Goal: Feedback & Contribution: Contribute content

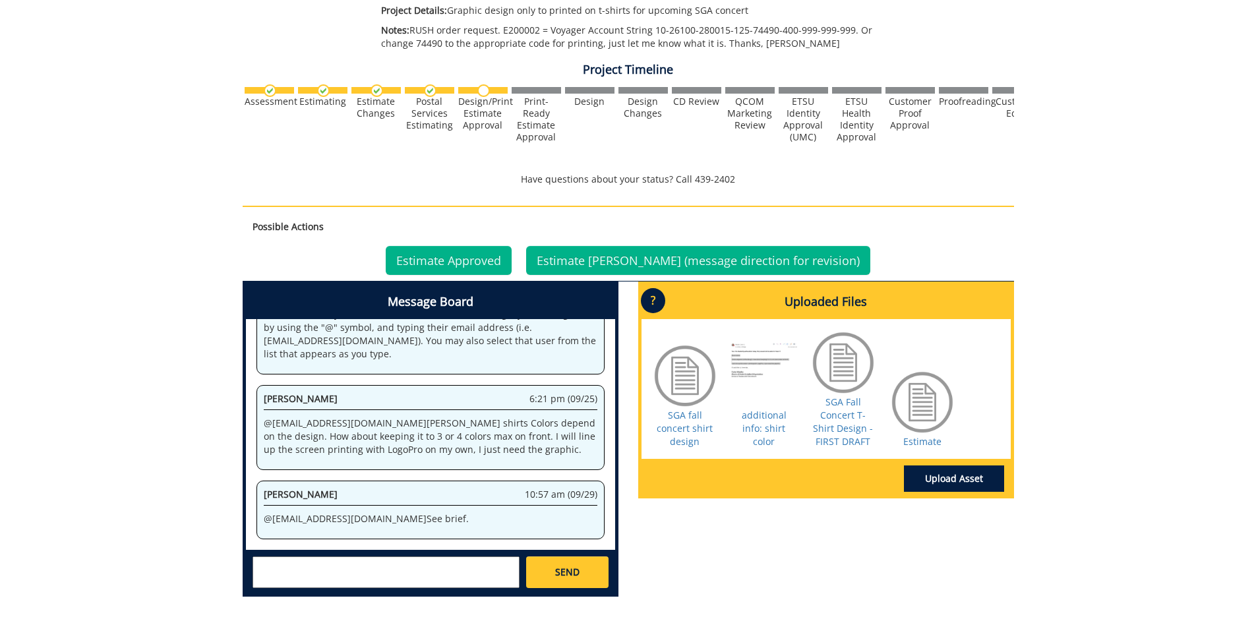
scroll to position [305, 0]
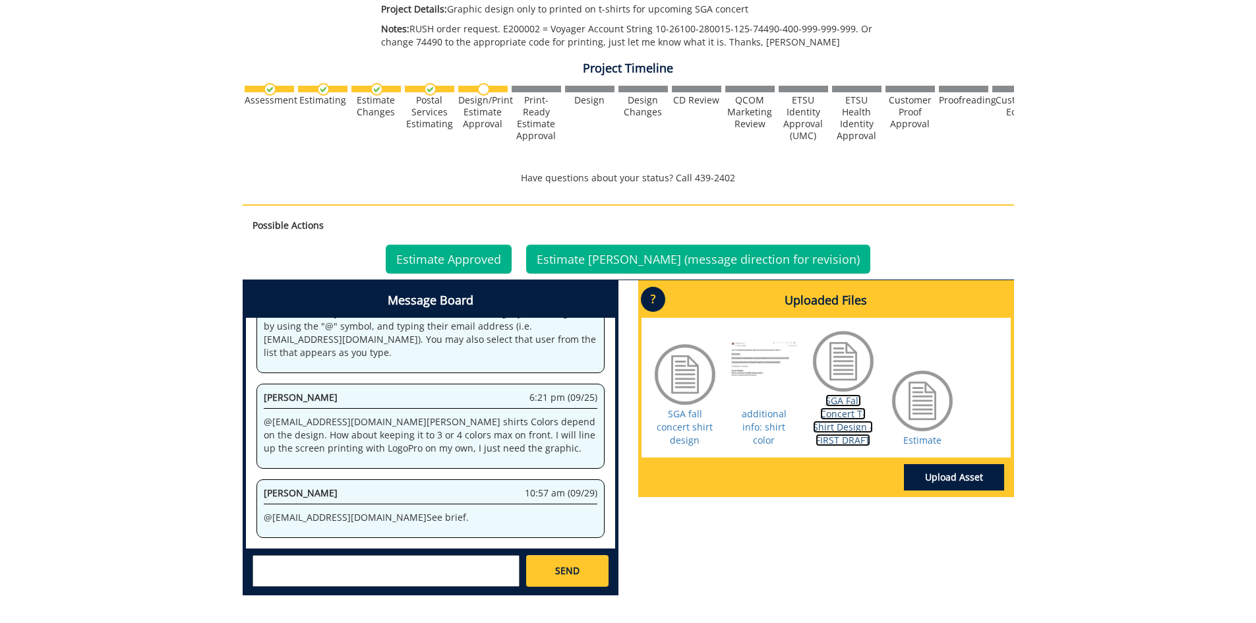
click at [828, 411] on link "SGA Fall Concert T-Shirt Design - FIRST DRAFT" at bounding box center [843, 420] width 60 height 52
click at [953, 477] on link "Upload Asset" at bounding box center [954, 477] width 100 height 26
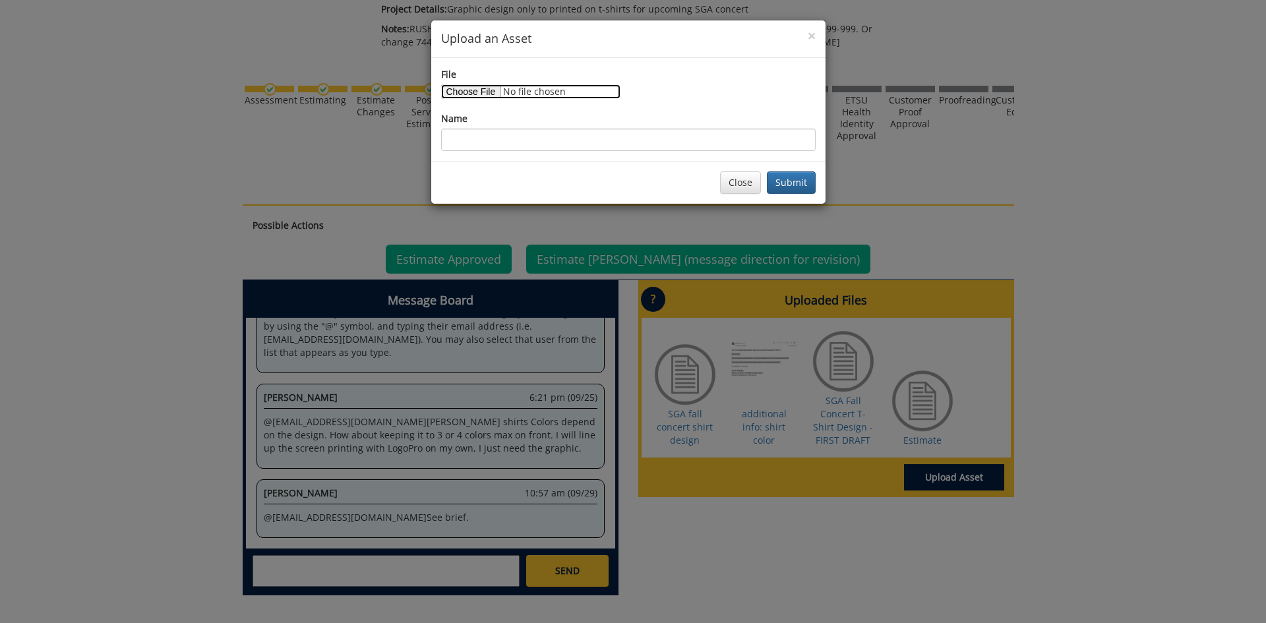
click at [481, 92] on input "File" at bounding box center [530, 91] width 179 height 15
type input "C:\fakepath\shirt changes.pdf"
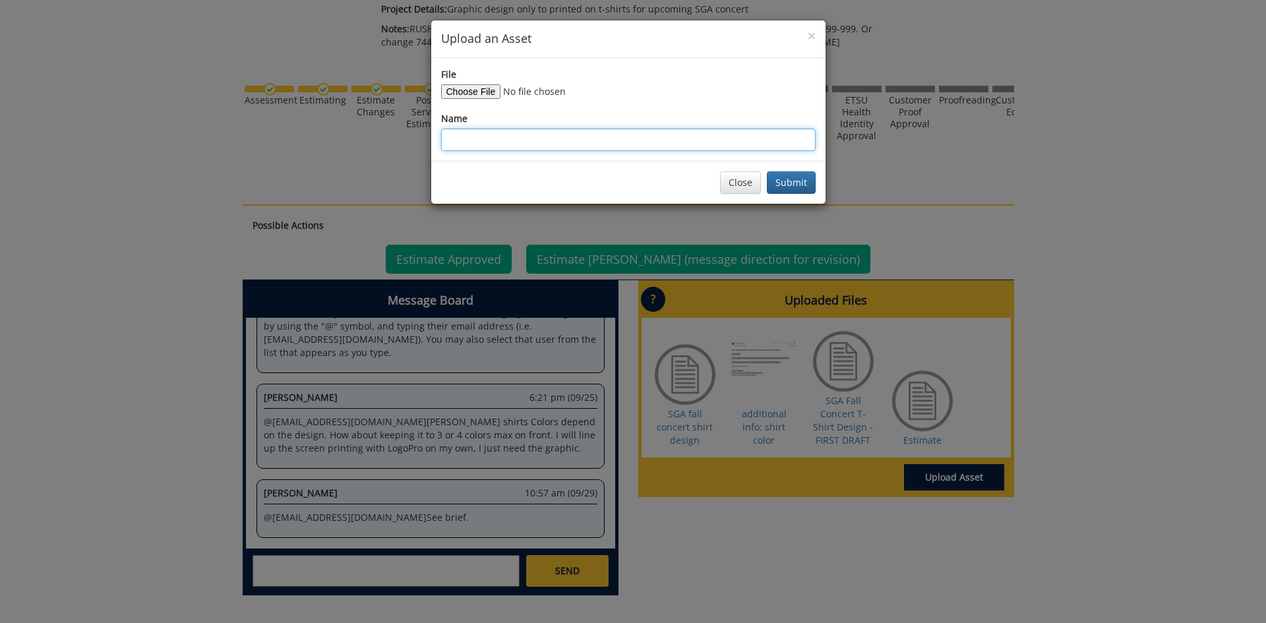
click at [483, 138] on input "Name" at bounding box center [628, 140] width 374 height 22
click at [480, 139] on input "shirt cnages" at bounding box center [628, 140] width 374 height 22
type input "shirt changes"
click at [796, 179] on button "Submit" at bounding box center [791, 182] width 49 height 22
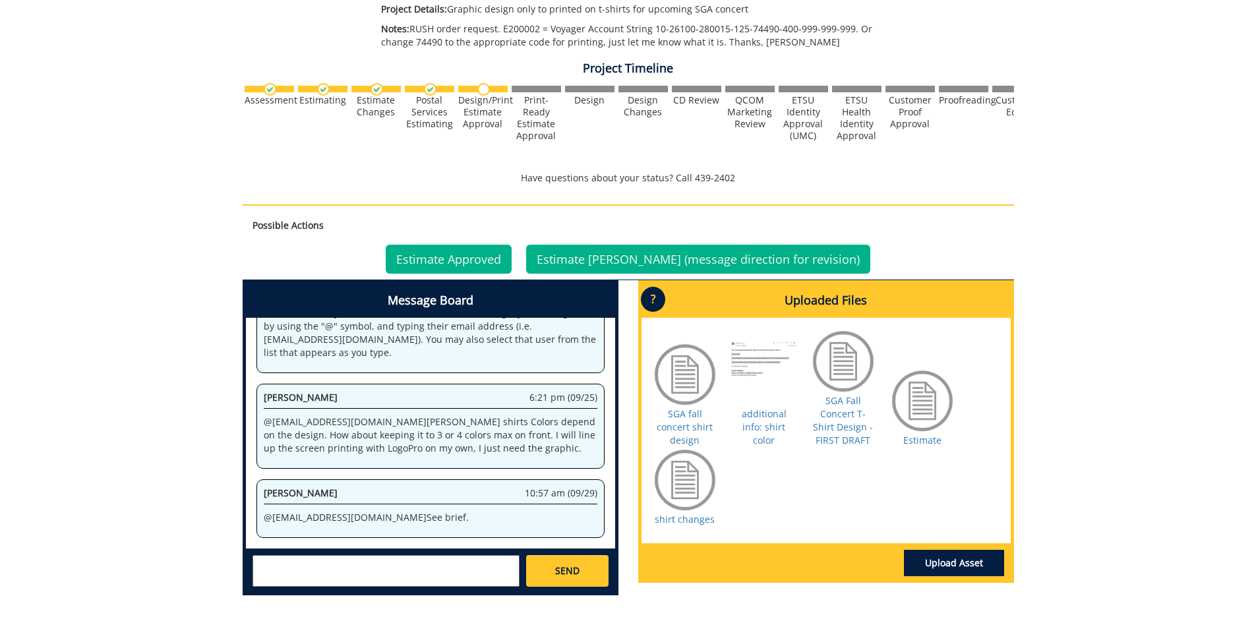
click at [279, 568] on textarea at bounding box center [386, 571] width 267 height 32
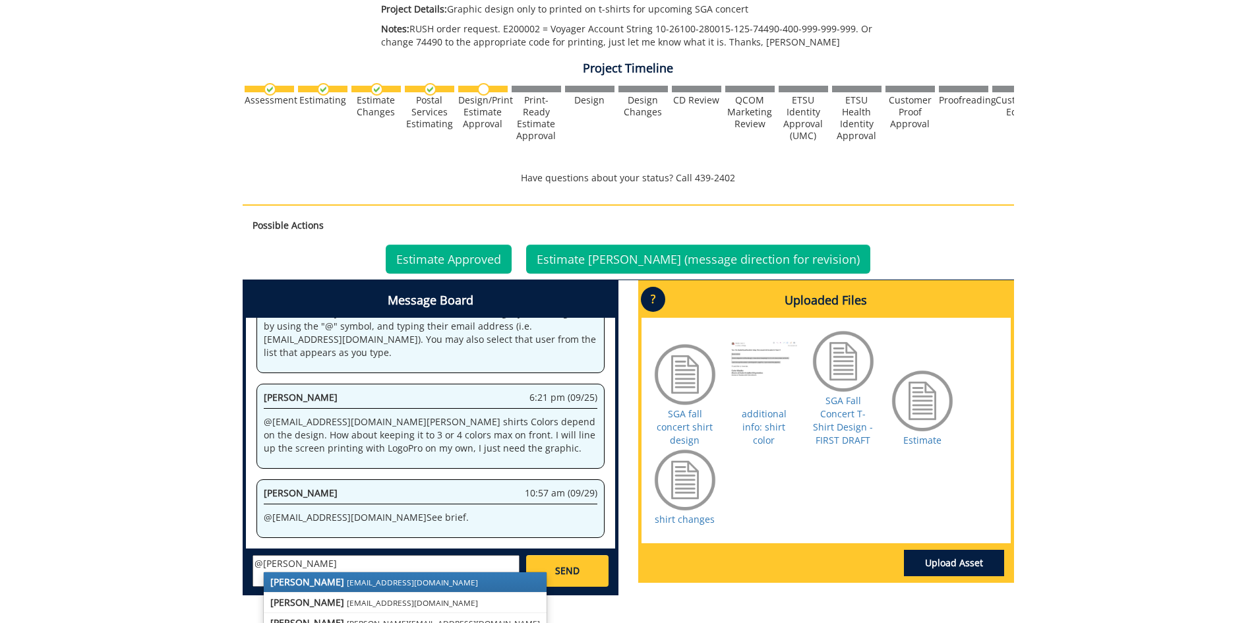
click at [299, 581] on link "[PERSON_NAME] [EMAIL_ADDRESS][DOMAIN_NAME]" at bounding box center [405, 582] width 283 height 20
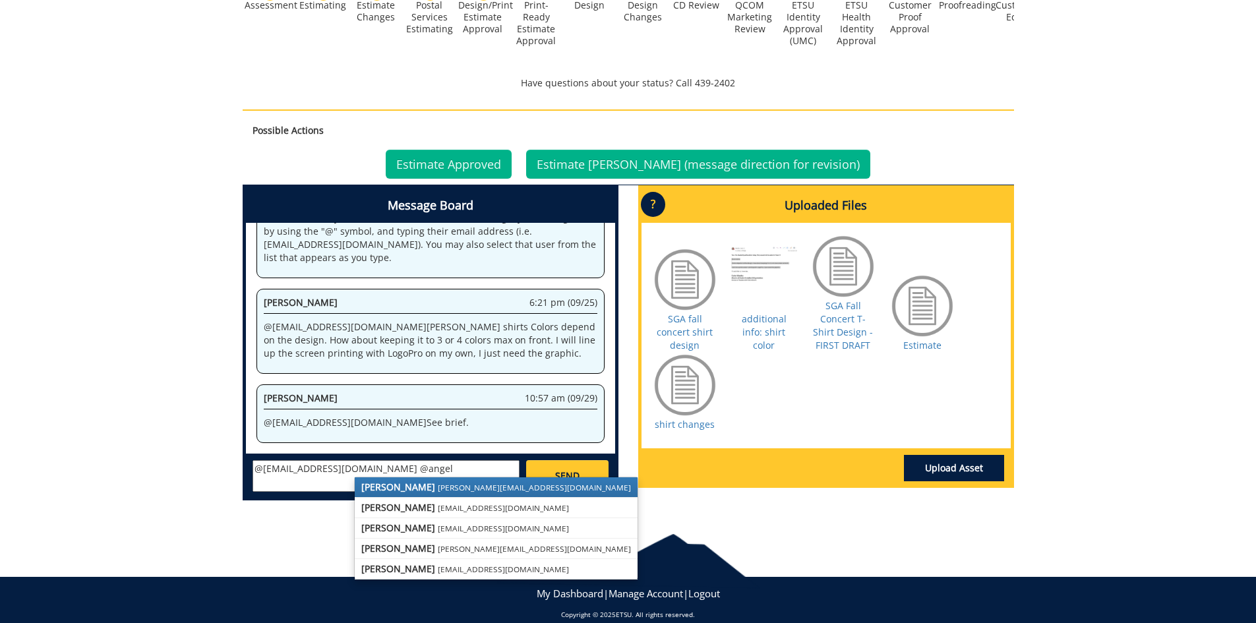
scroll to position [404, 0]
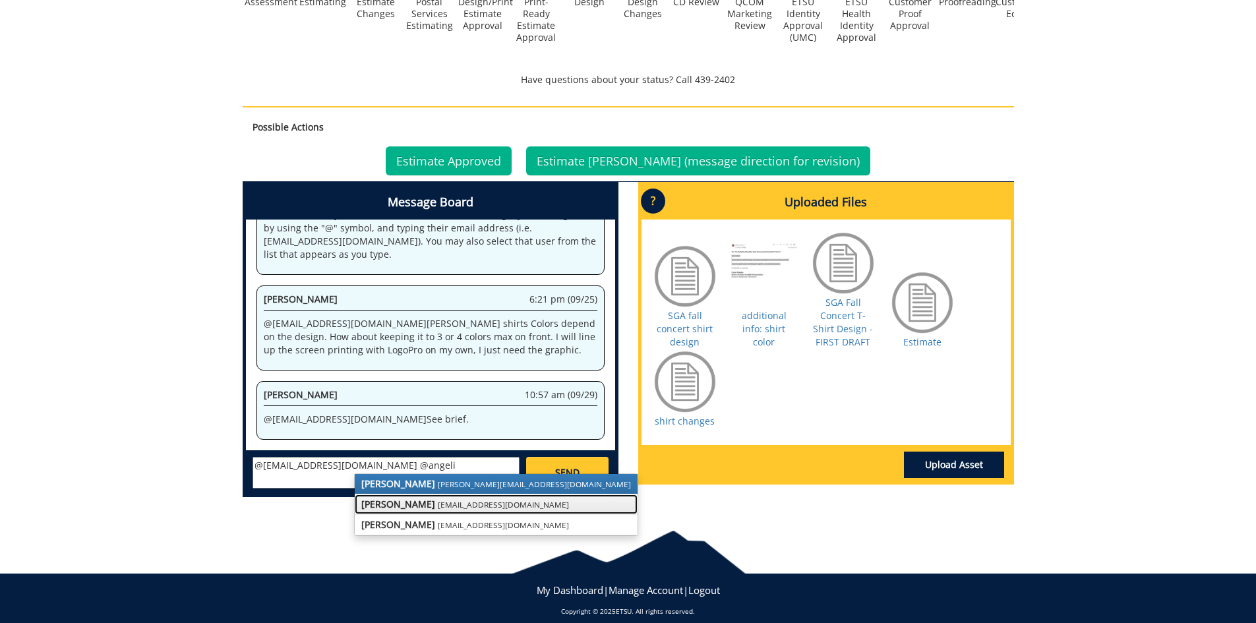
click at [404, 503] on strong "[PERSON_NAME]" at bounding box center [398, 504] width 74 height 13
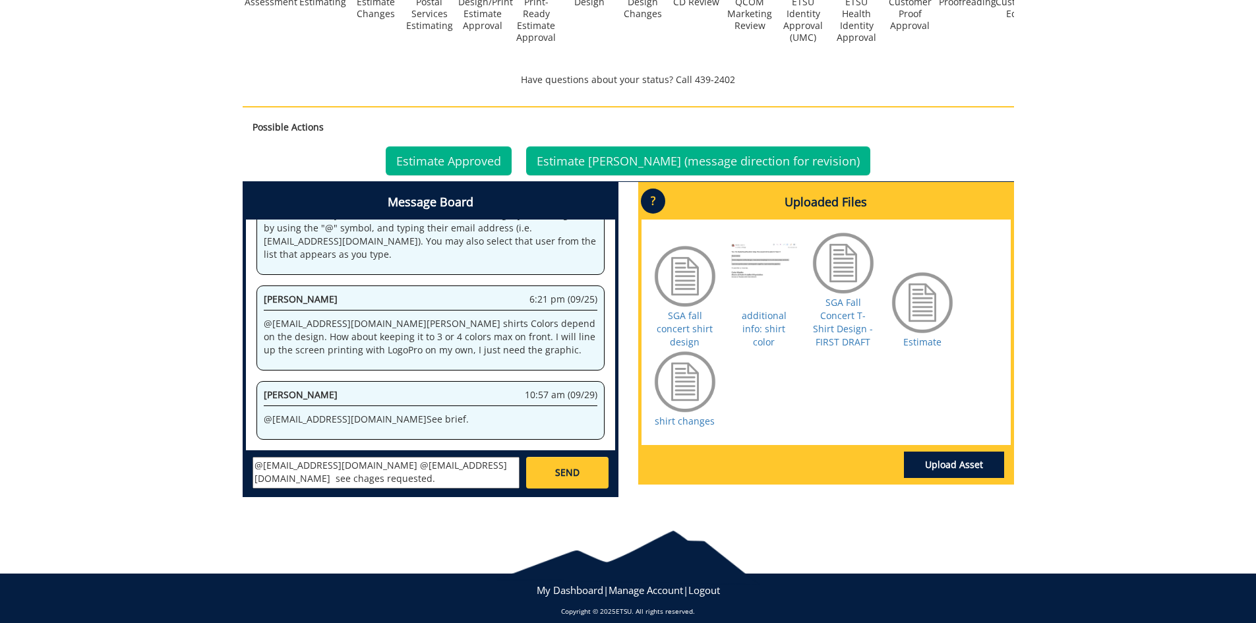
click at [469, 465] on textarea "@fair@mail.etsu.edu @aresam@etsu.edu see chages requested." at bounding box center [386, 473] width 267 height 32
click at [385, 480] on textarea "@fair@mail.etsu.edu @aresam@etsu.edu see changes requested." at bounding box center [386, 473] width 267 height 32
type textarea "@[EMAIL_ADDRESS][DOMAIN_NAME] @[EMAIL_ADDRESS][DOMAIN_NAME] see changes request…"
click at [572, 471] on span "SEND" at bounding box center [567, 472] width 24 height 13
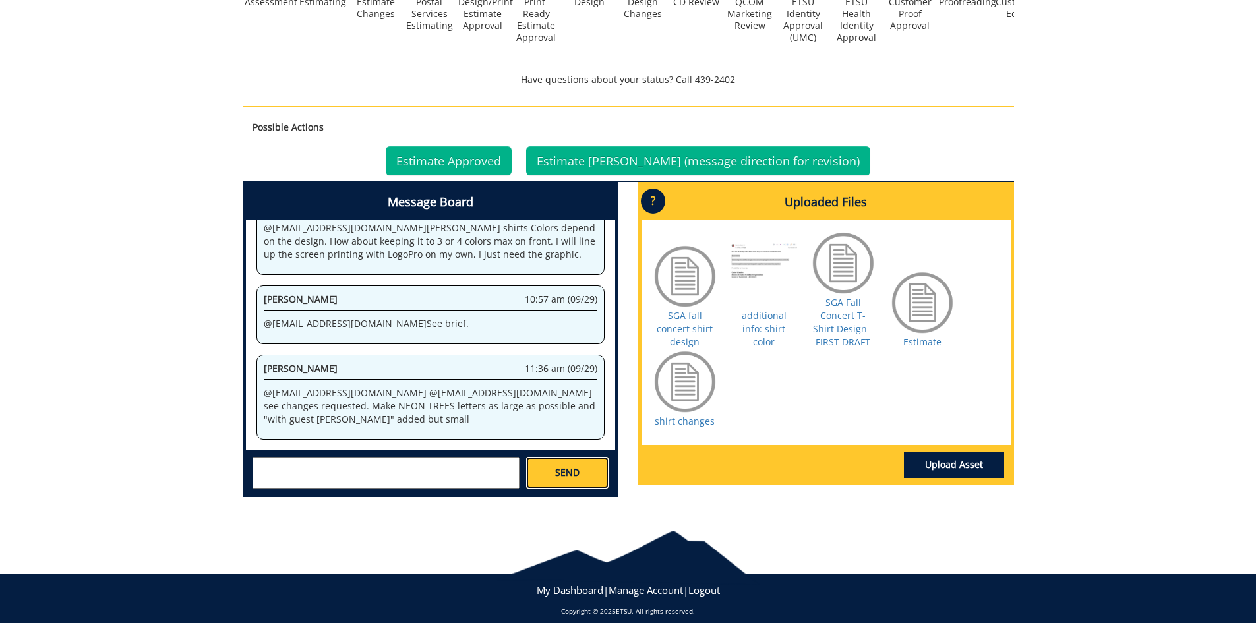
scroll to position [927, 0]
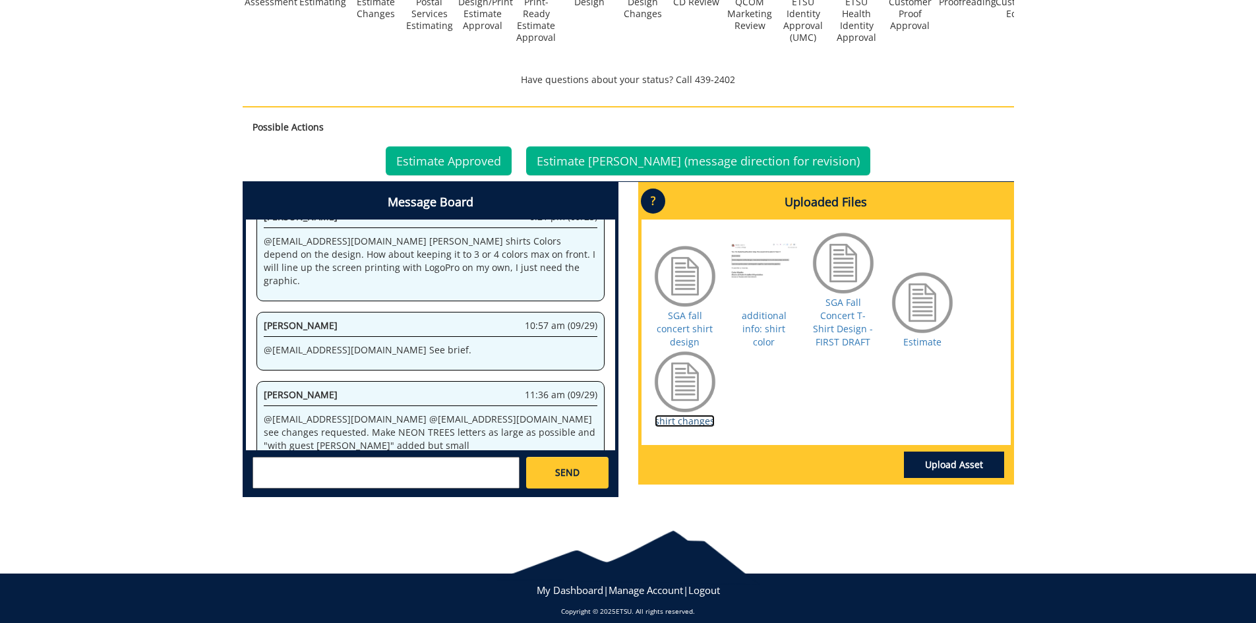
click at [685, 422] on link "shirt changes" at bounding box center [685, 421] width 60 height 13
click at [1103, 370] on div "260589-A CarterWarden-Digital Accessible Document (No Printing) [ETSU SA: SGA F…" at bounding box center [628, 121] width 1256 height 775
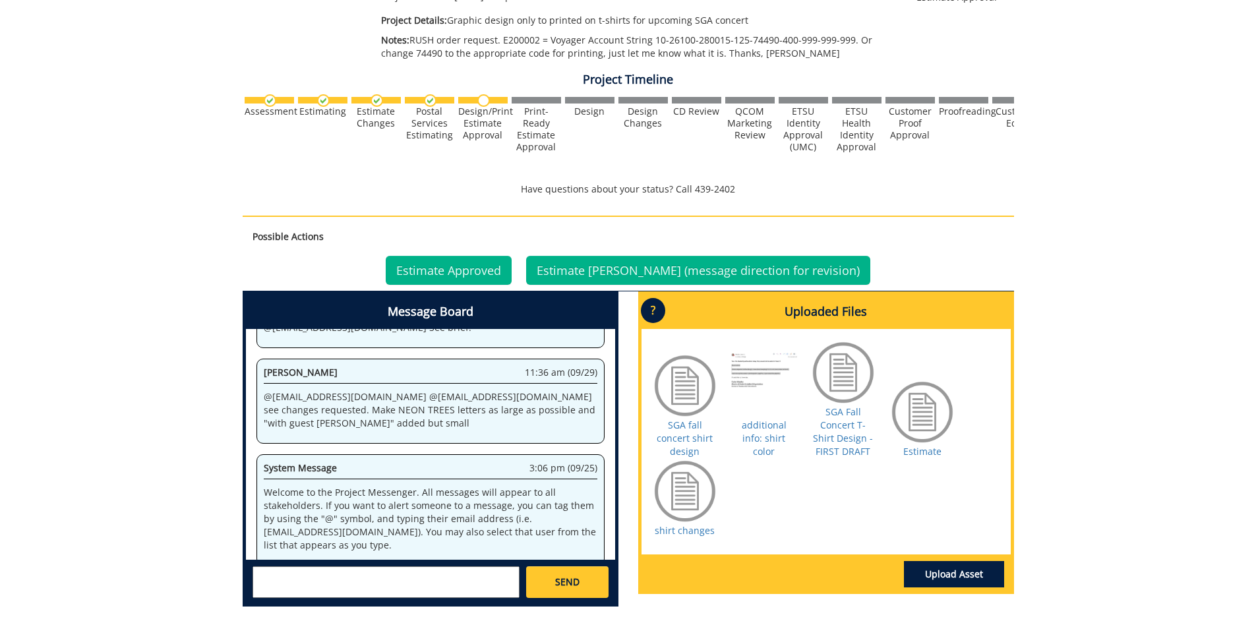
scroll to position [9340, 0]
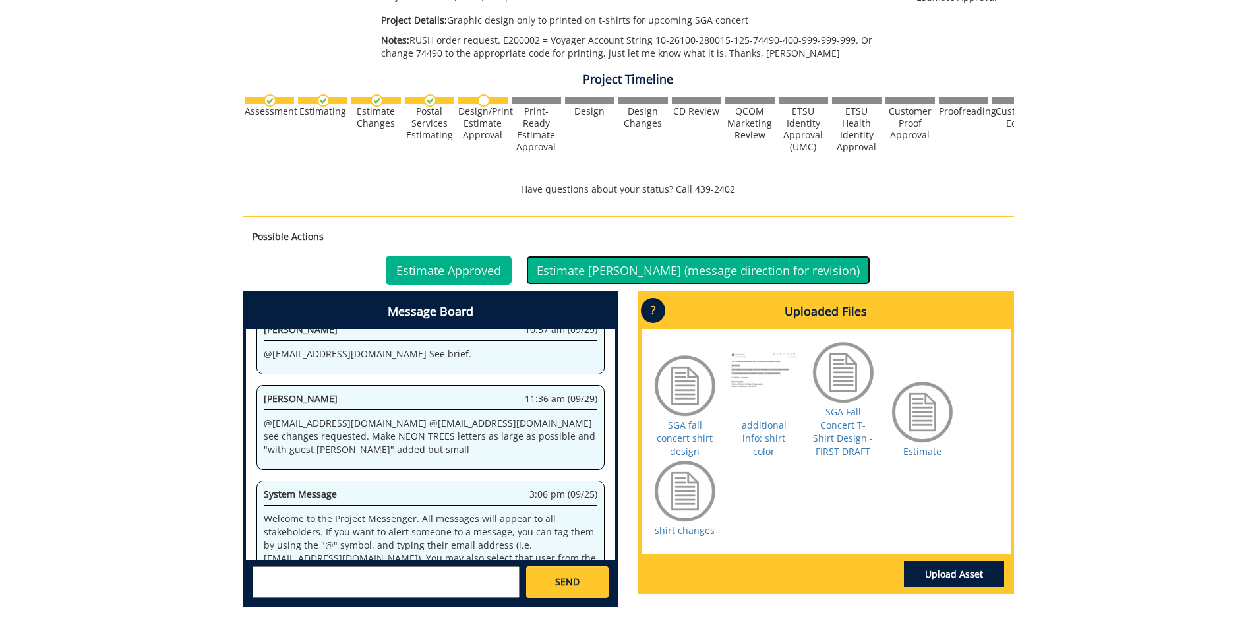
click at [655, 266] on link "Estimate Denied (message direction for revision)" at bounding box center [698, 270] width 344 height 29
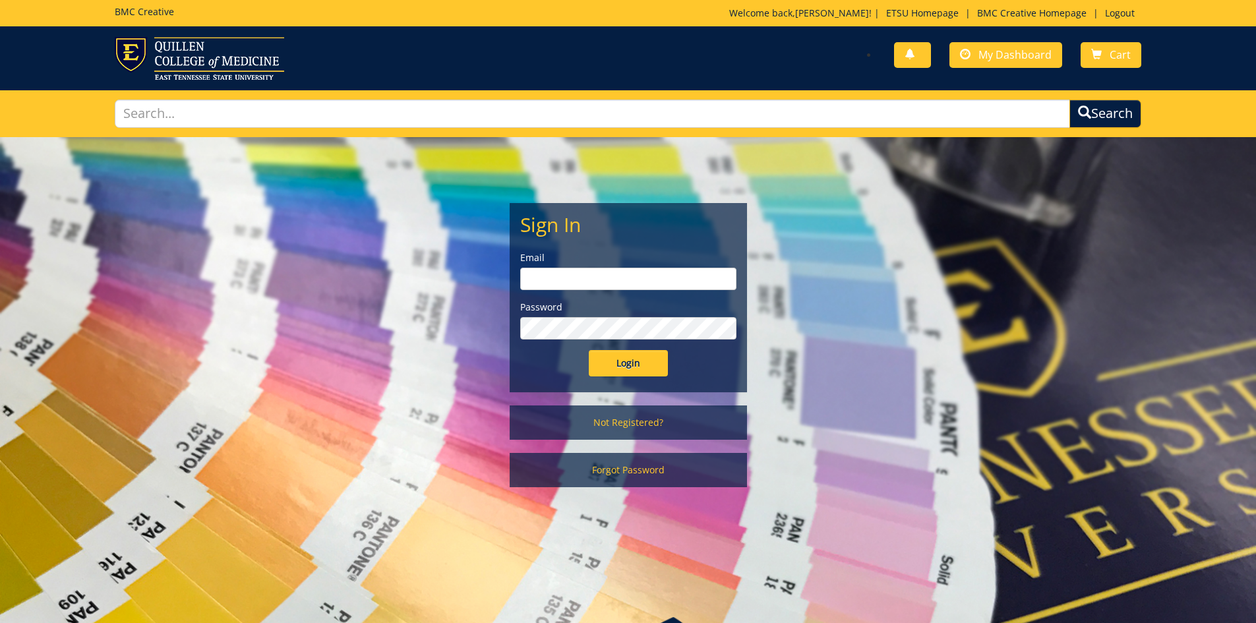
click at [563, 272] on input "email" at bounding box center [628, 279] width 216 height 22
type input "[EMAIL_ADDRESS][DOMAIN_NAME]"
click at [589, 350] on input "Login" at bounding box center [628, 363] width 79 height 26
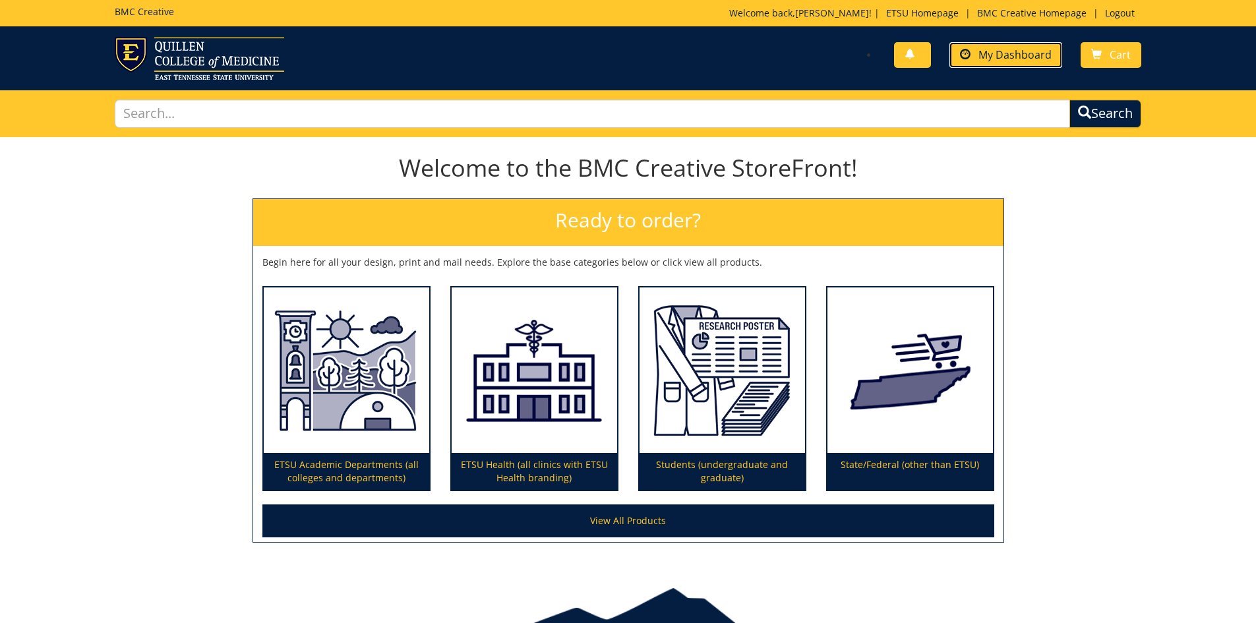
click at [1017, 53] on span "My Dashboard" at bounding box center [1014, 54] width 73 height 15
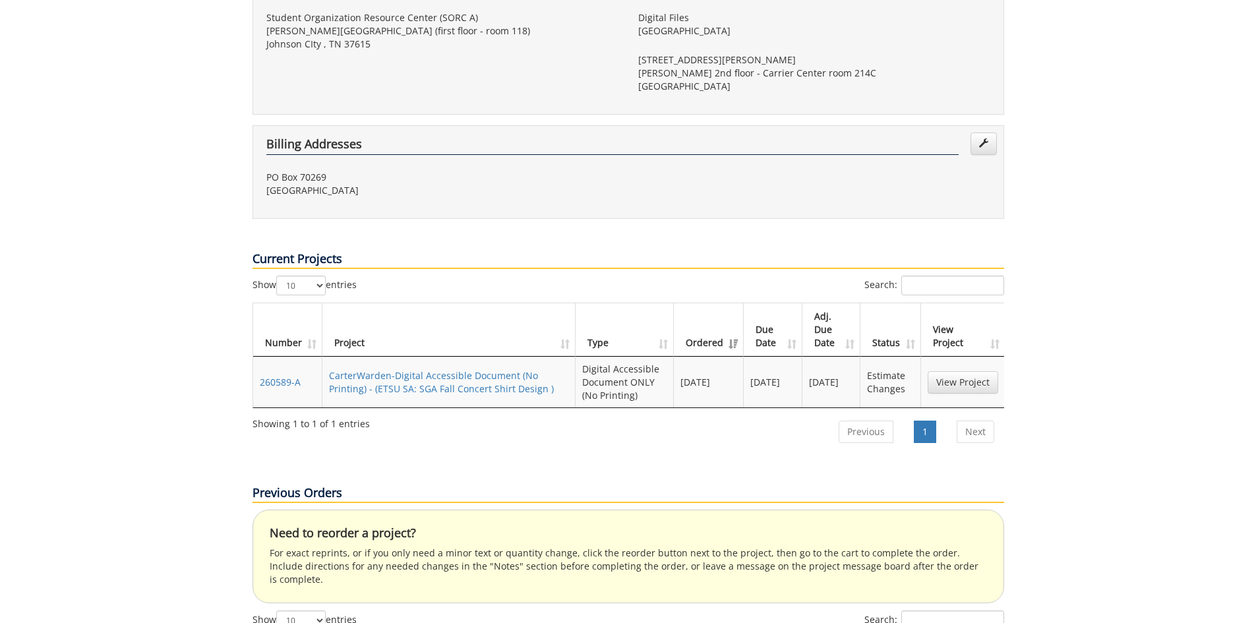
scroll to position [453, 0]
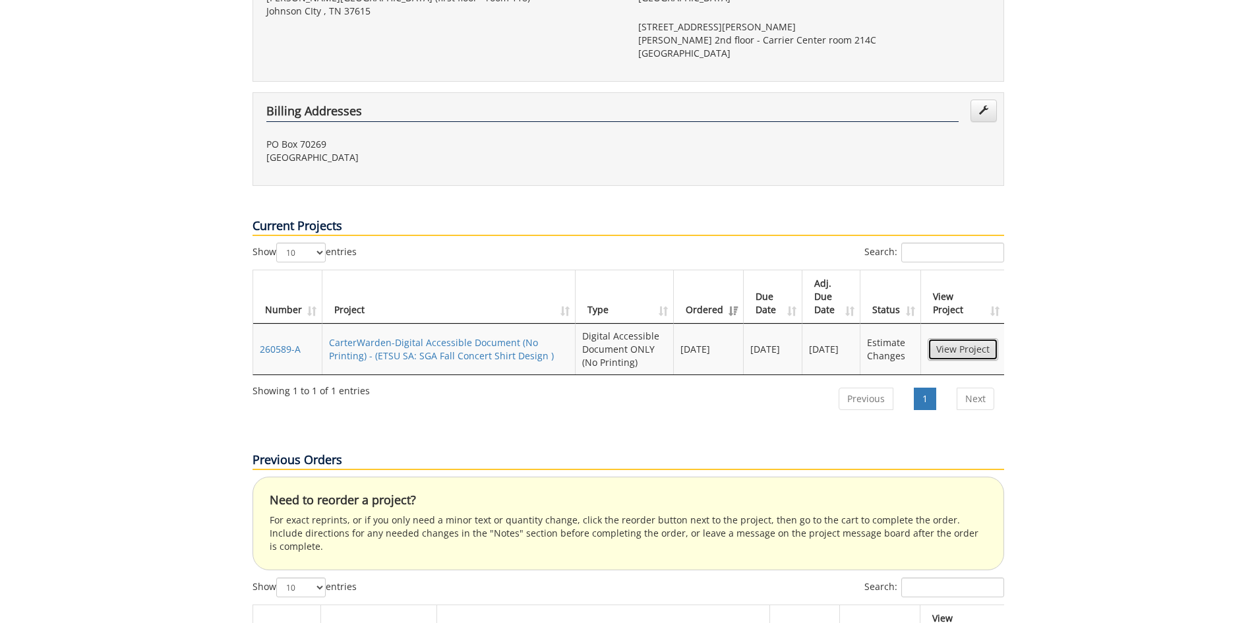
click at [948, 338] on link "View Project" at bounding box center [963, 349] width 71 height 22
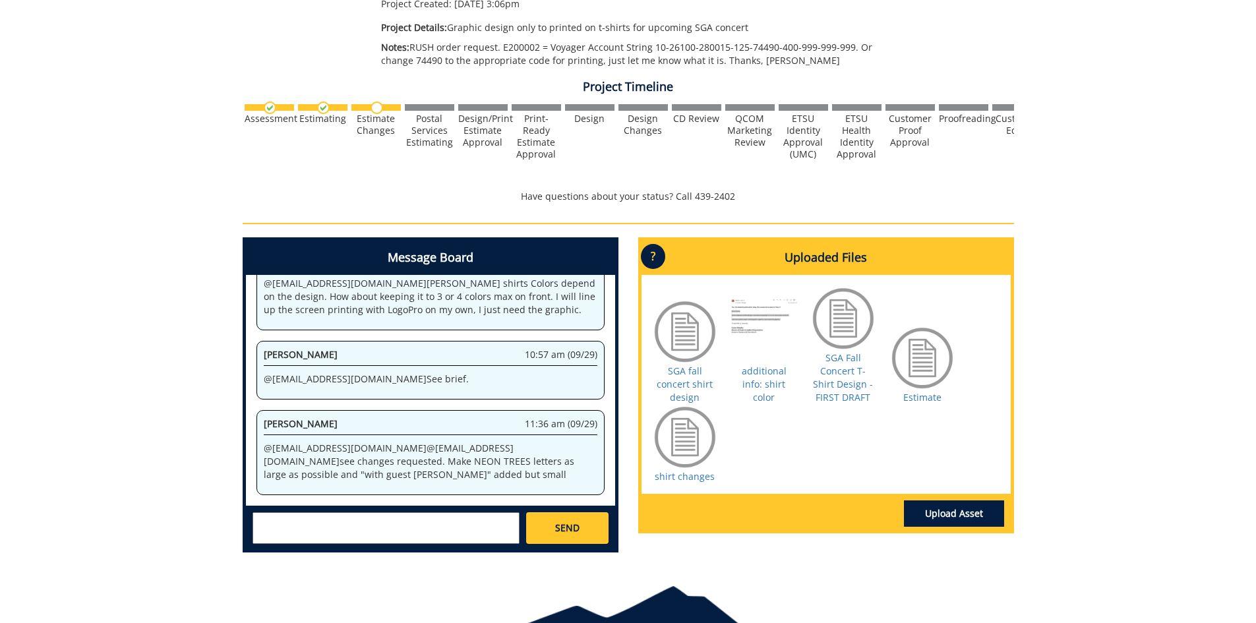
scroll to position [288, 0]
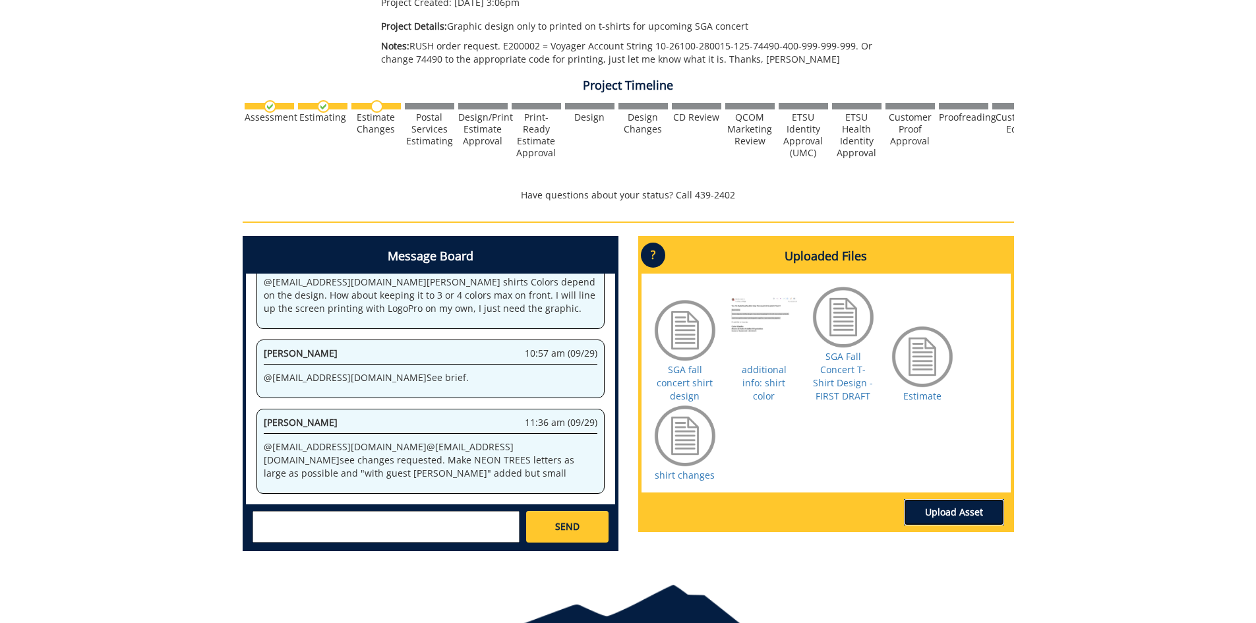
click at [946, 508] on link "Upload Asset" at bounding box center [954, 512] width 100 height 26
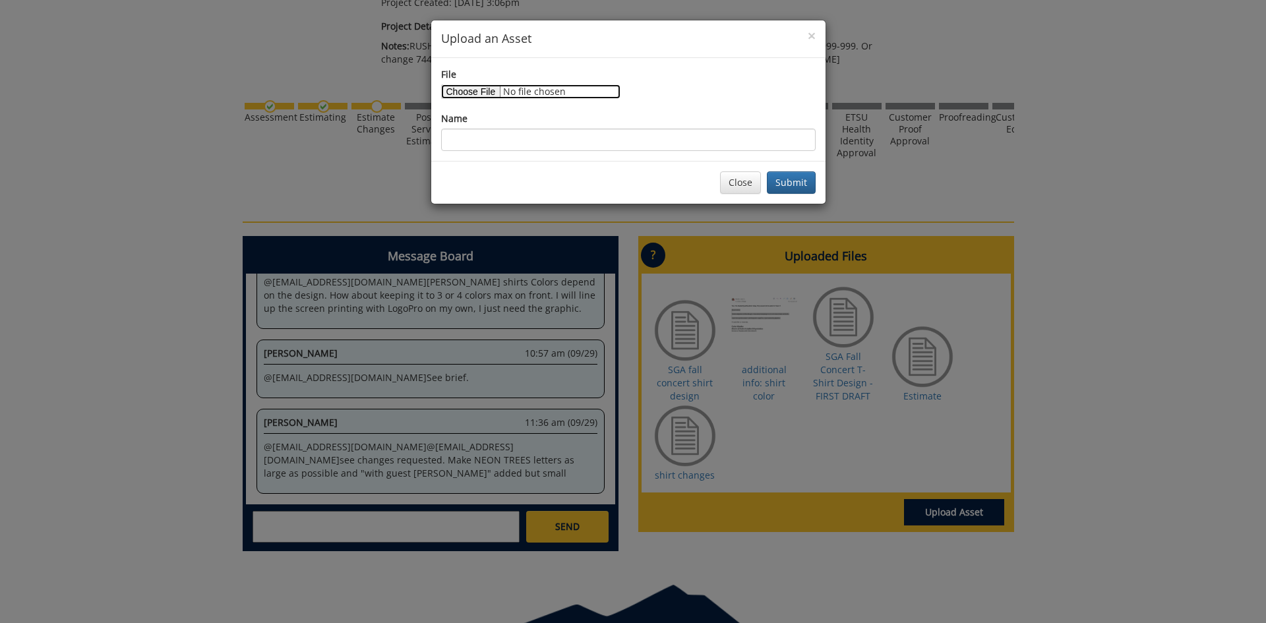
click at [464, 85] on input "File" at bounding box center [530, 91] width 179 height 15
type input "C:\fakepath\2124_001 shirt changes 2.pdf"
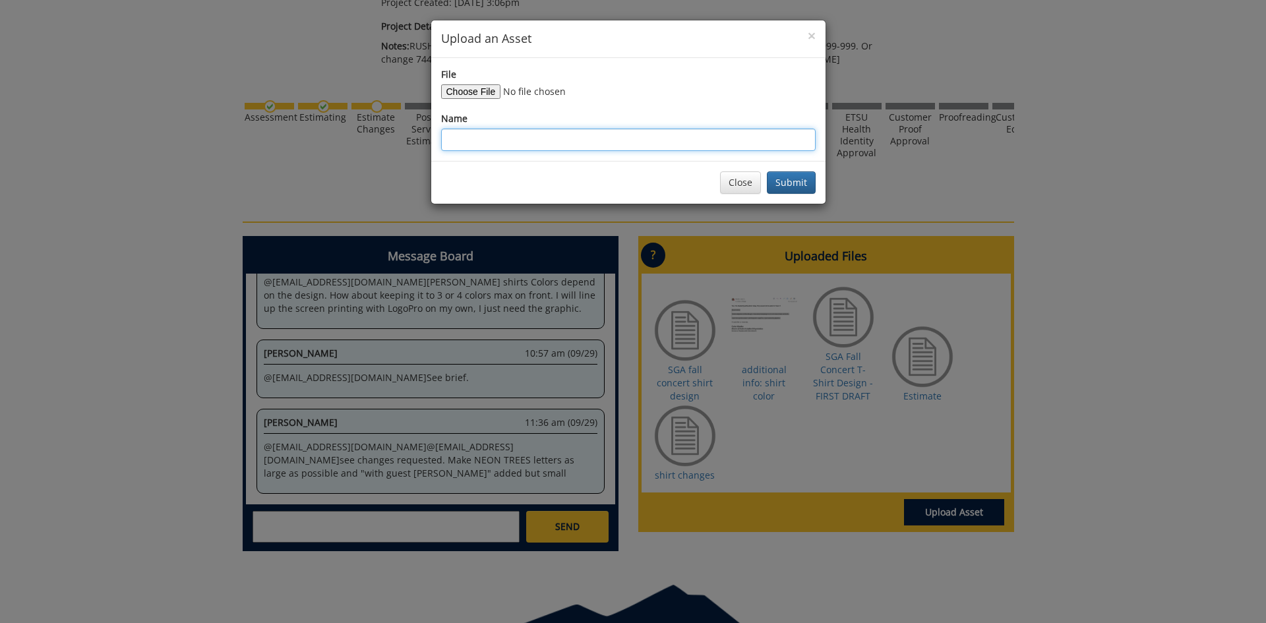
click at [512, 133] on input "Name" at bounding box center [628, 140] width 374 height 22
click at [502, 136] on input "shirt chanegs 2" at bounding box center [628, 140] width 374 height 22
type input "shirt changes 2"
click at [803, 181] on button "Submit" at bounding box center [791, 182] width 49 height 22
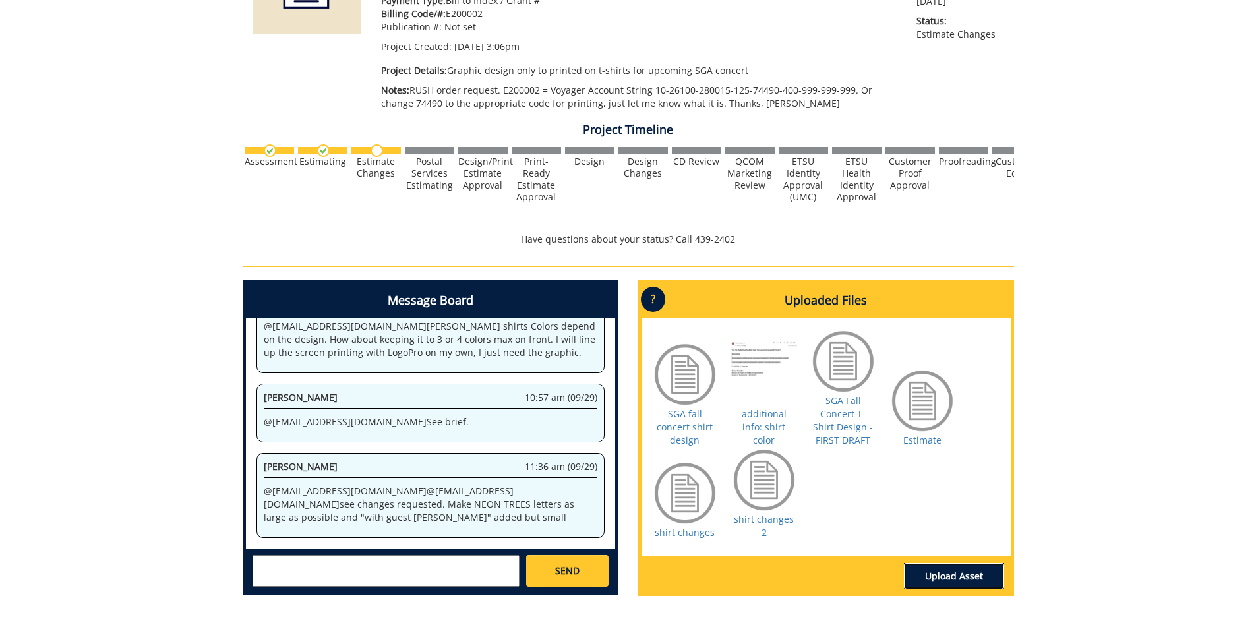
scroll to position [260, 0]
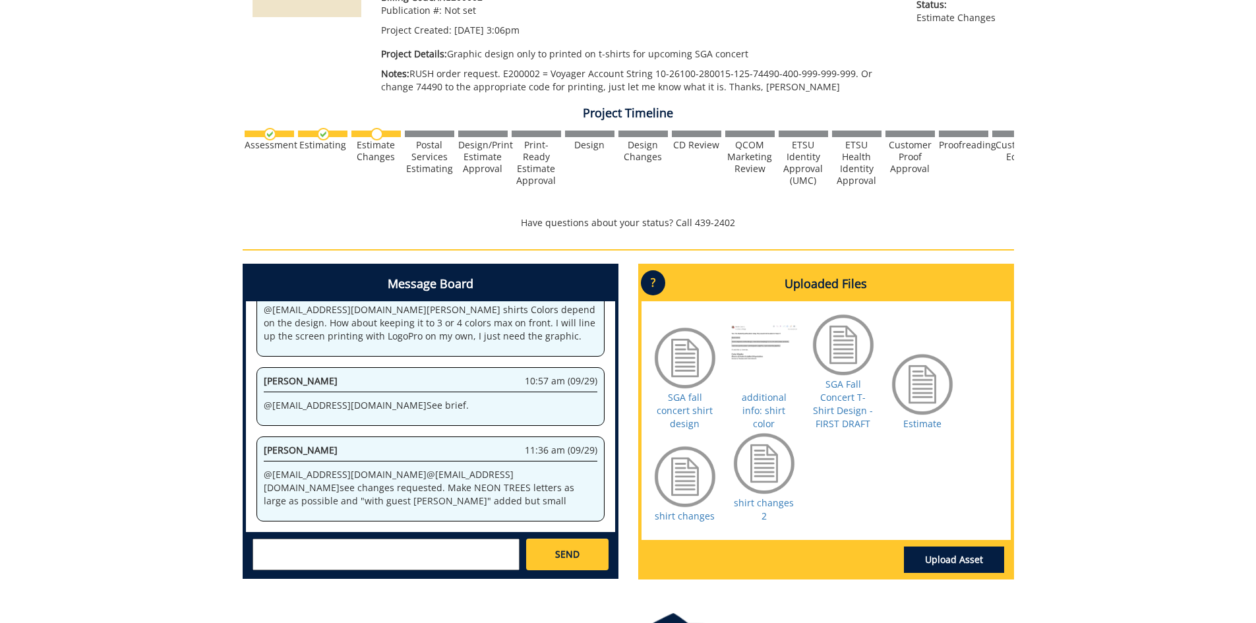
click at [284, 549] on textarea at bounding box center [386, 555] width 267 height 32
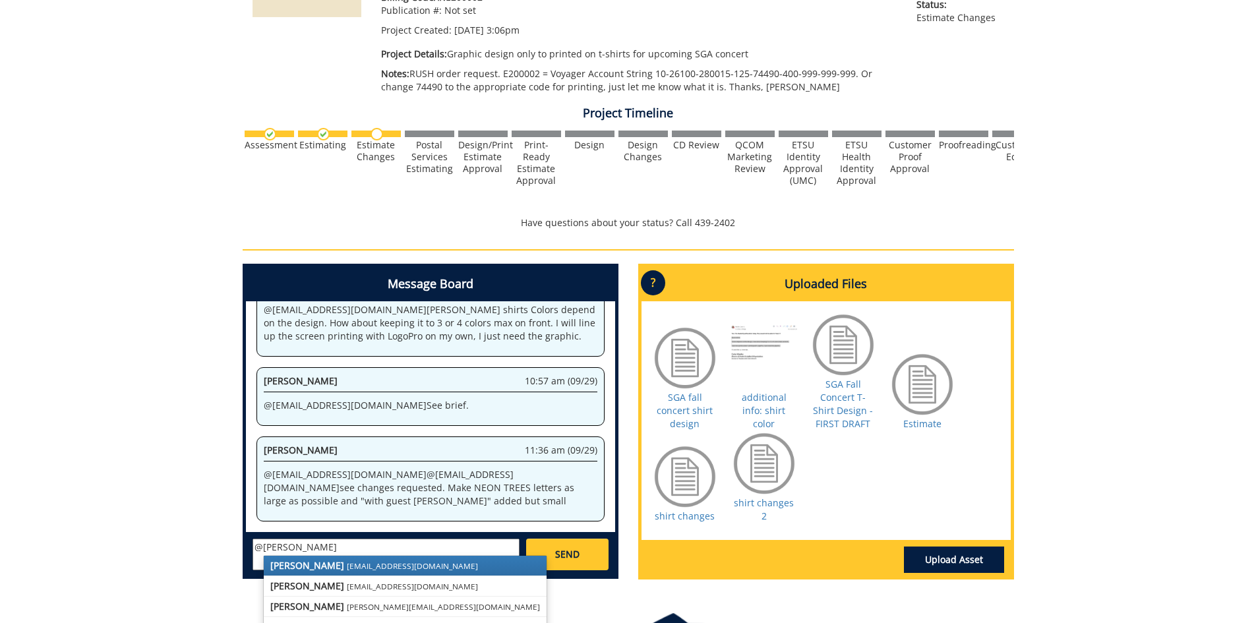
click at [347, 565] on small "[EMAIL_ADDRESS][DOMAIN_NAME]" at bounding box center [412, 565] width 131 height 11
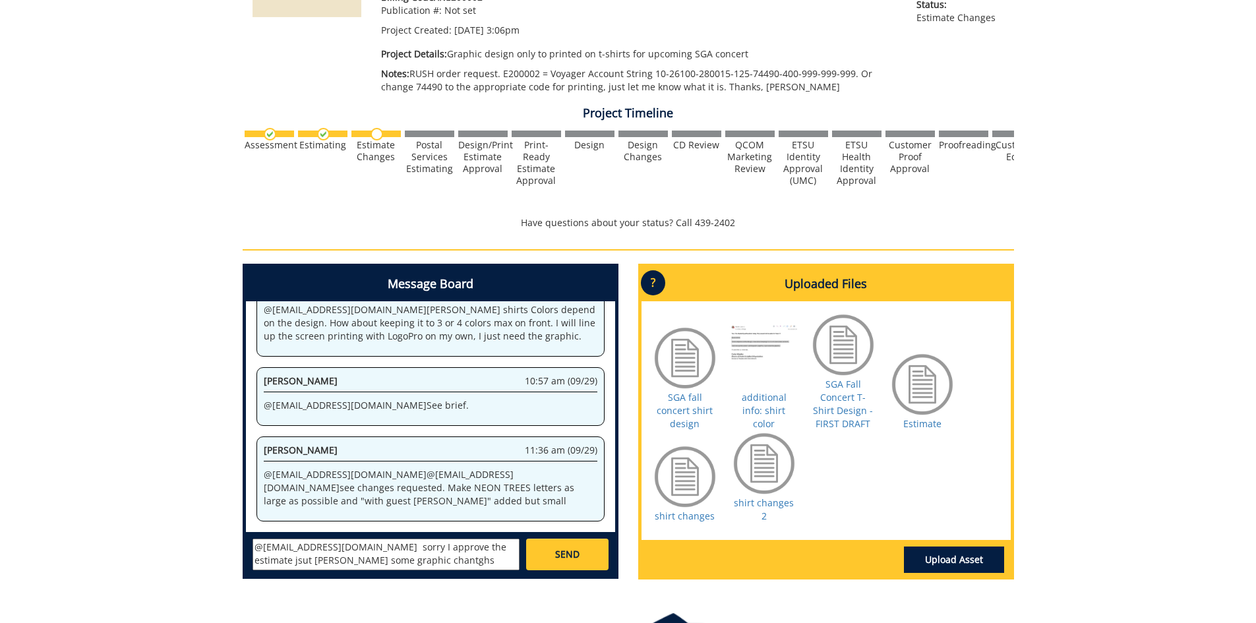
click at [480, 545] on textarea "@[EMAIL_ADDRESS][DOMAIN_NAME] sorry I approve the estimate jsut [PERSON_NAME] s…" at bounding box center [386, 555] width 267 height 32
click at [353, 559] on textarea "@[EMAIL_ADDRESS][DOMAIN_NAME] sorry I approve the estimate just need some graph…" at bounding box center [386, 555] width 267 height 32
type textarea "@[EMAIL_ADDRESS][DOMAIN_NAME] sorry I approve the estimate just need some graph…"
click at [558, 556] on span "SEND" at bounding box center [567, 554] width 24 height 13
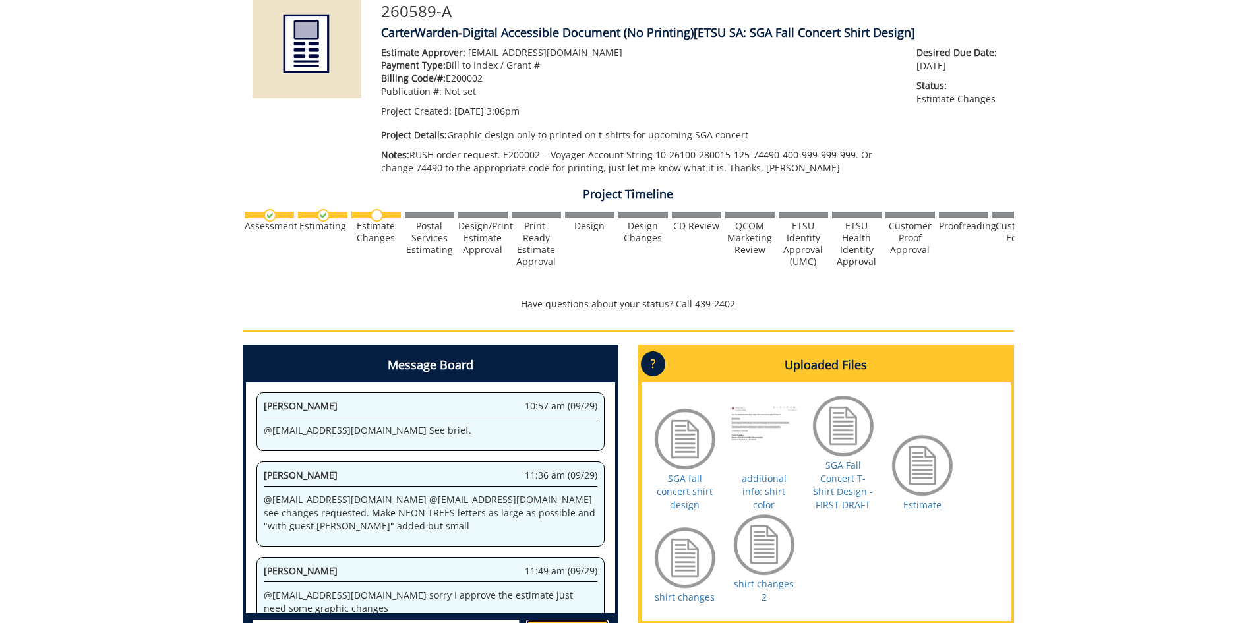
scroll to position [0, 0]
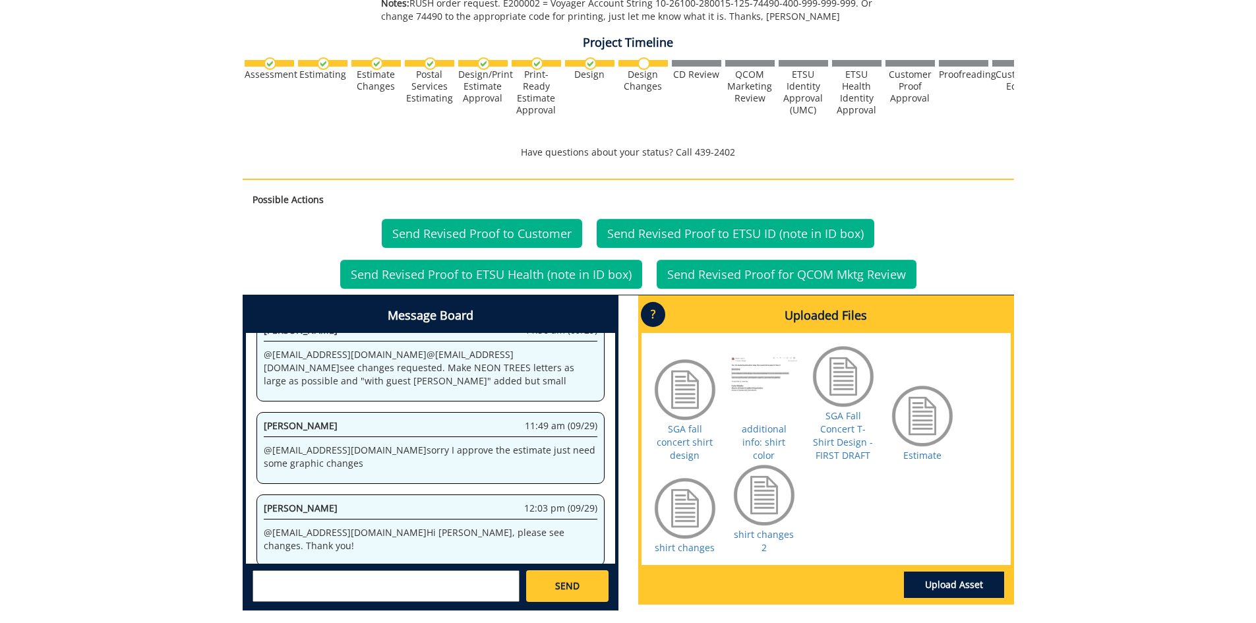
scroll to position [338, 0]
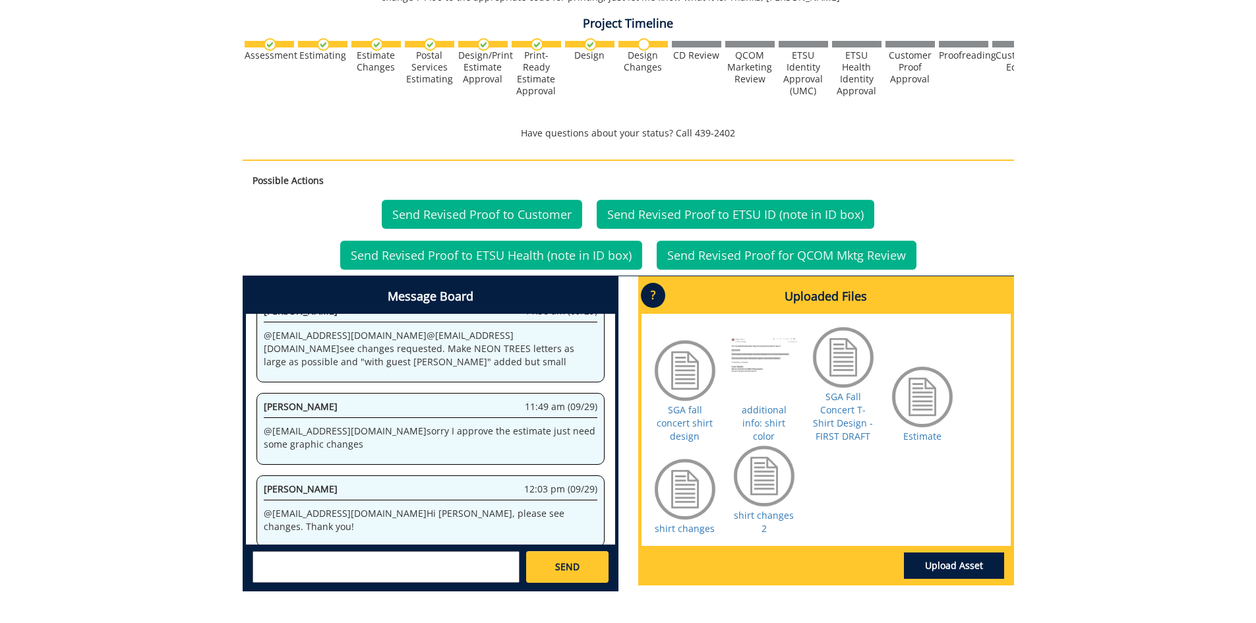
scroll to position [351, 0]
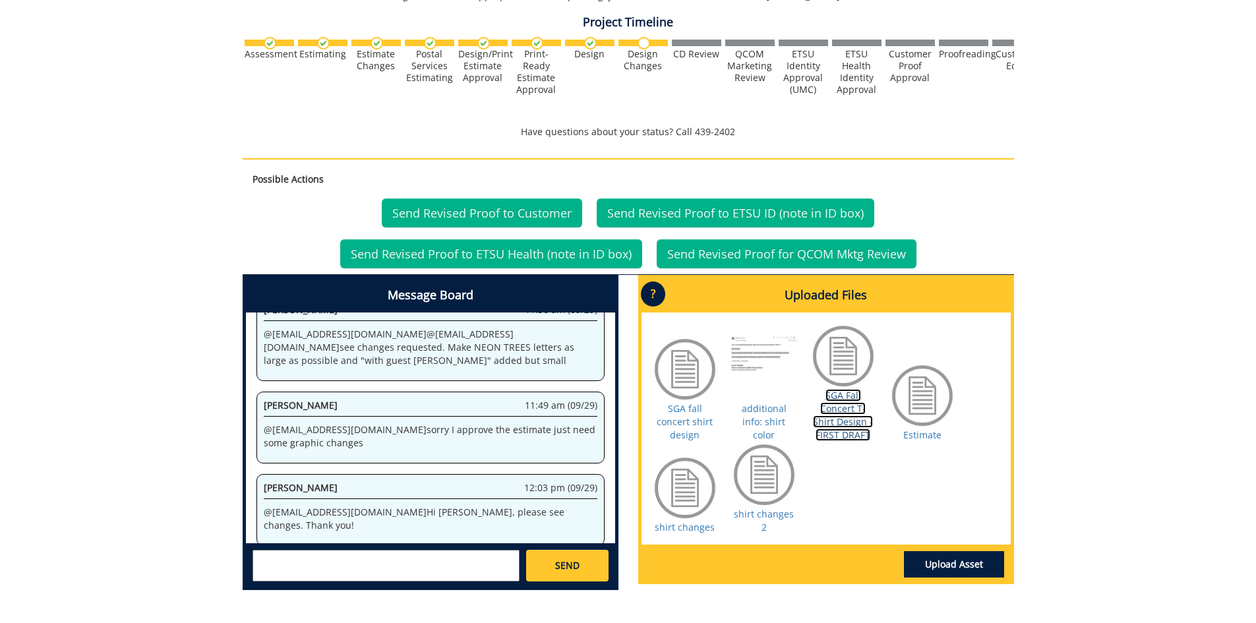
click at [833, 409] on link "SGA Fall Concert T-Shirt Design - FIRST DRAFT" at bounding box center [843, 415] width 60 height 52
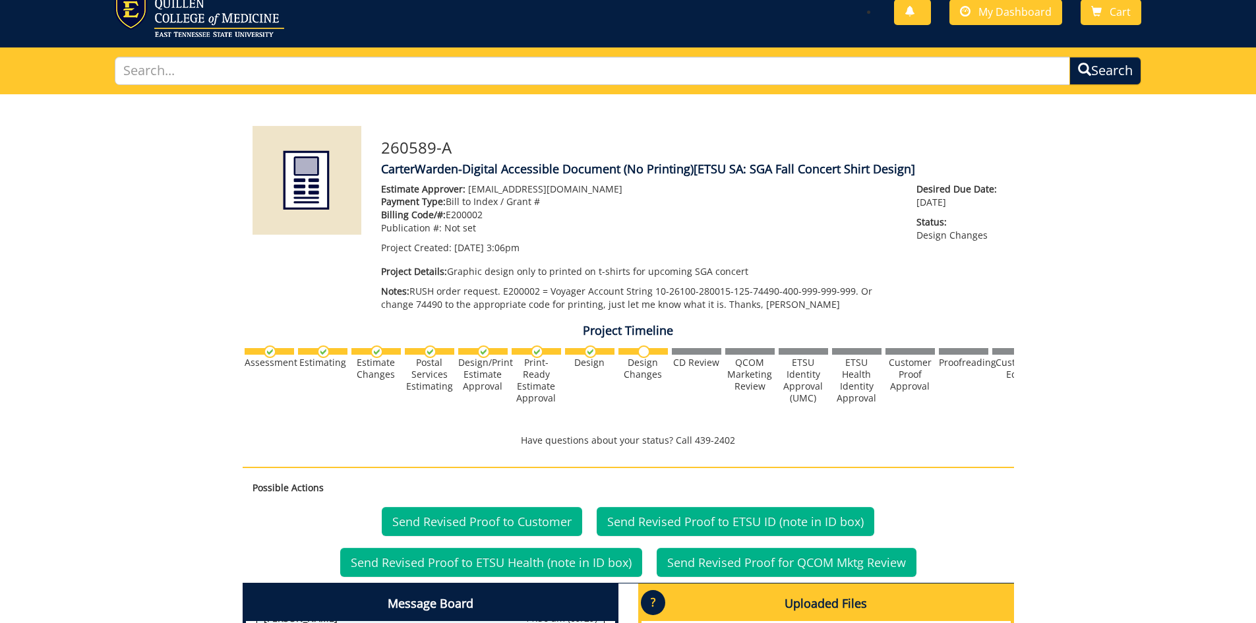
scroll to position [16, 0]
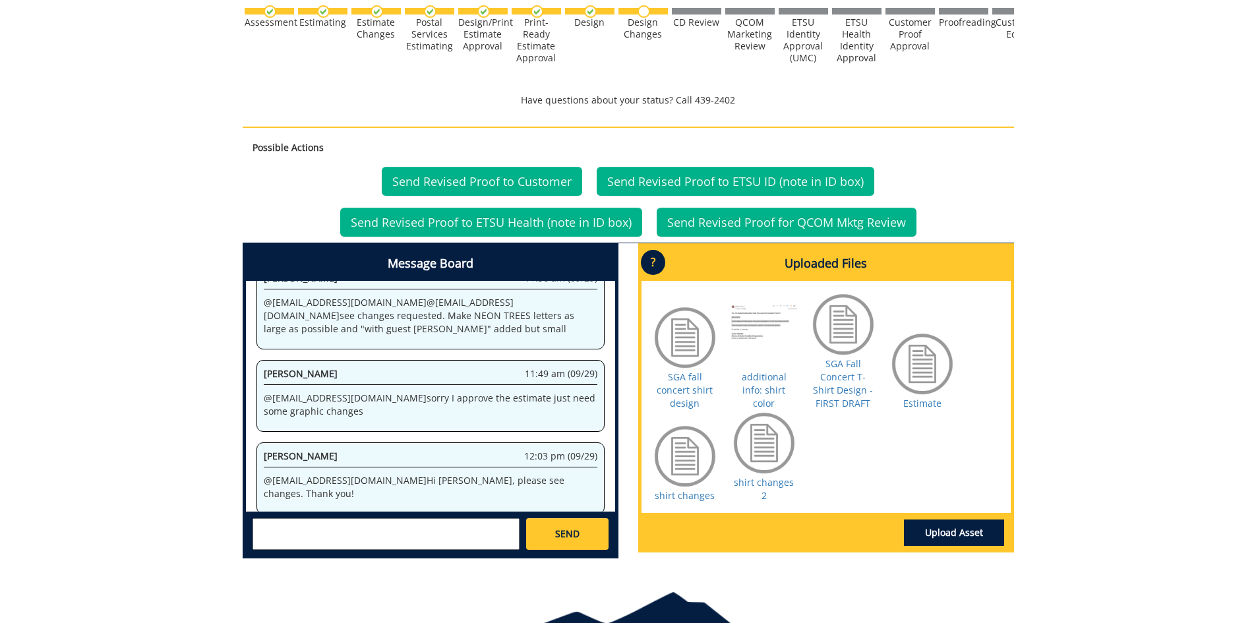
scroll to position [384, 0]
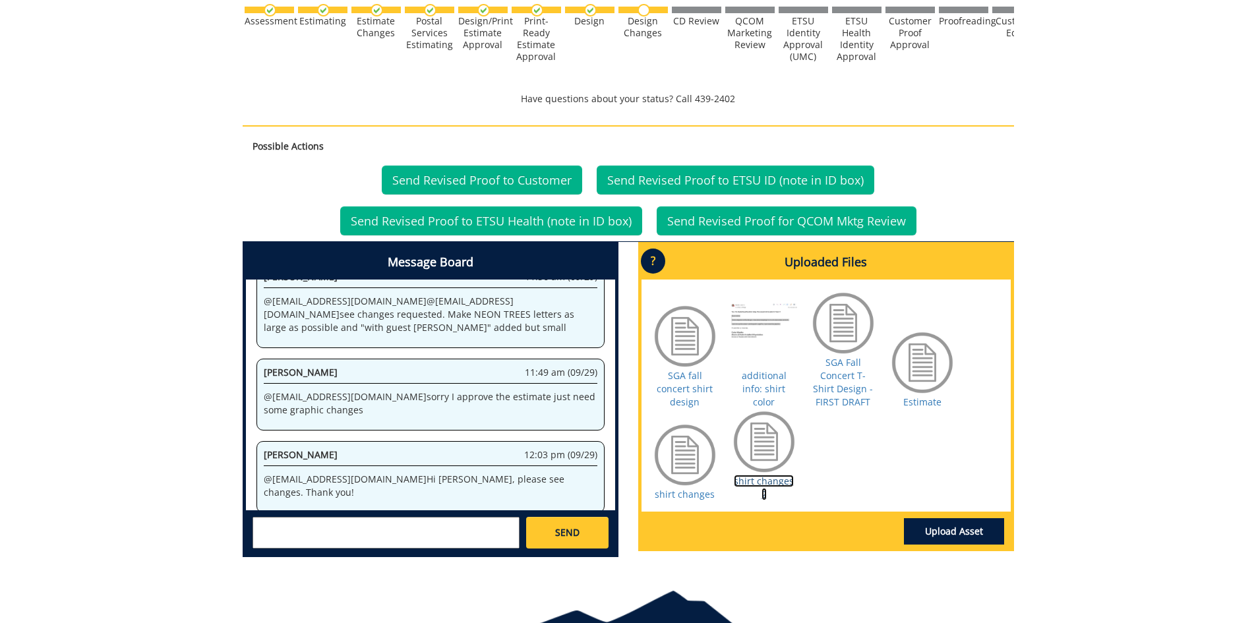
click at [775, 481] on link "shirt changes 2" at bounding box center [764, 488] width 60 height 26
